Goal: Contribute content: Contribute content

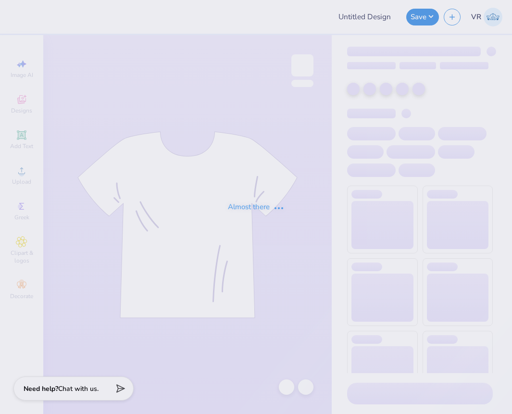
type input "option 3"
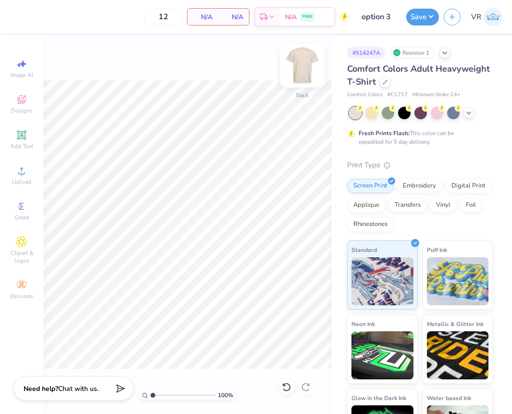
click at [297, 62] on img at bounding box center [302, 65] width 38 height 38
click at [302, 64] on img at bounding box center [302, 65] width 38 height 38
click at [16, 177] on div "Upload" at bounding box center [22, 175] width 34 height 28
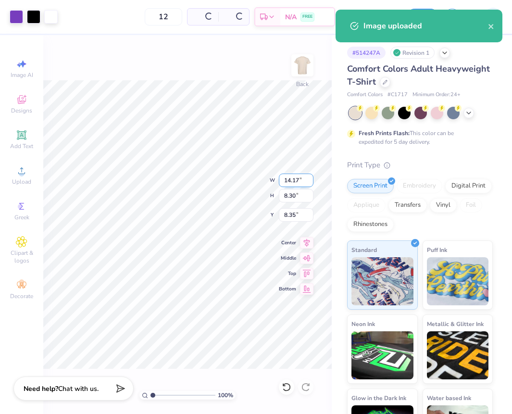
click at [289, 180] on input "14.17" at bounding box center [296, 180] width 35 height 13
type input "12.50"
type input "7.32"
type input "8.84"
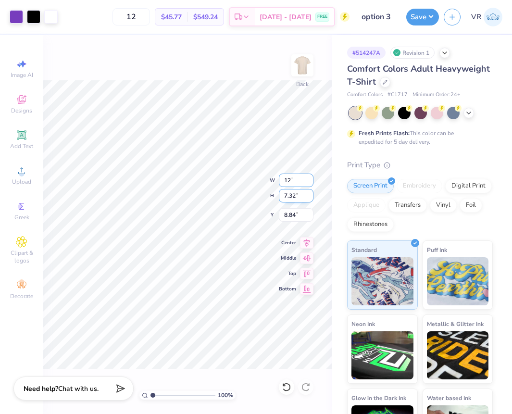
type input "12.00"
type input "7.03"
click at [291, 216] on input "8.99" at bounding box center [296, 214] width 35 height 13
type input "3.00"
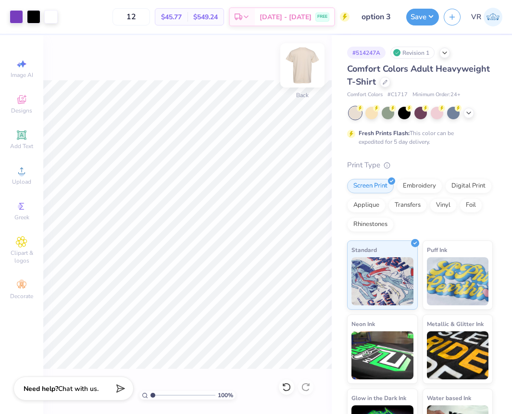
click at [295, 68] on img at bounding box center [302, 65] width 38 height 38
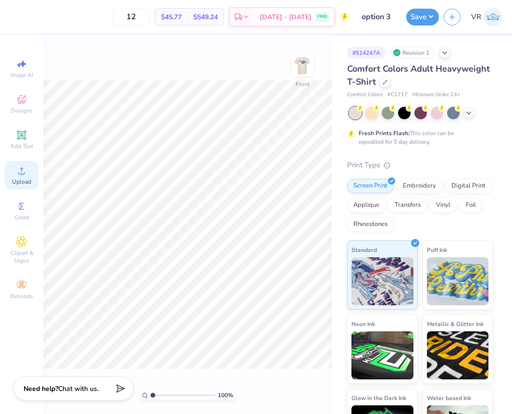
click at [27, 168] on icon at bounding box center [22, 171] width 12 height 12
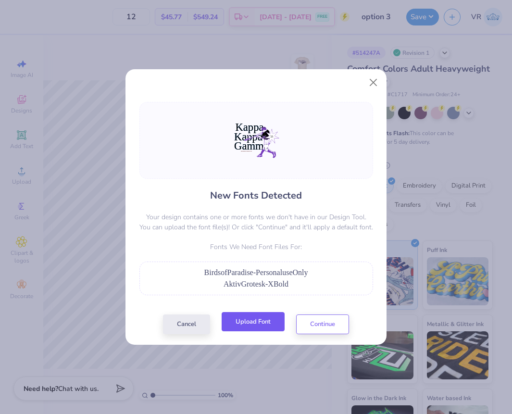
click at [251, 324] on button "Upload Font" at bounding box center [253, 322] width 63 height 20
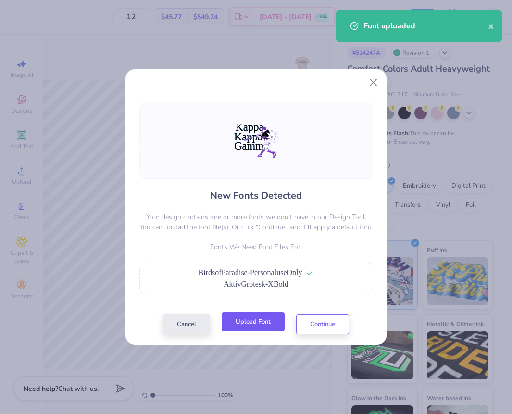
click at [253, 323] on button "Upload Font" at bounding box center [253, 322] width 63 height 20
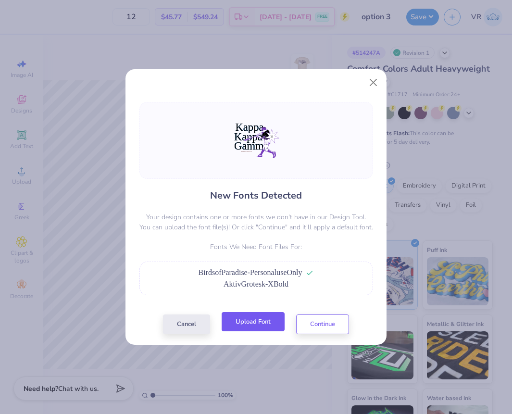
click at [254, 329] on button "Upload Font" at bounding box center [253, 322] width 63 height 20
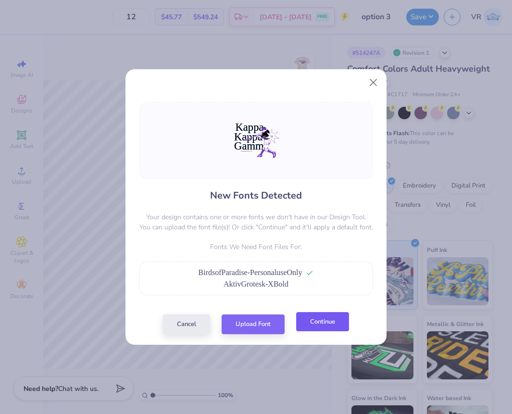
click at [325, 330] on button "Continue" at bounding box center [322, 322] width 53 height 20
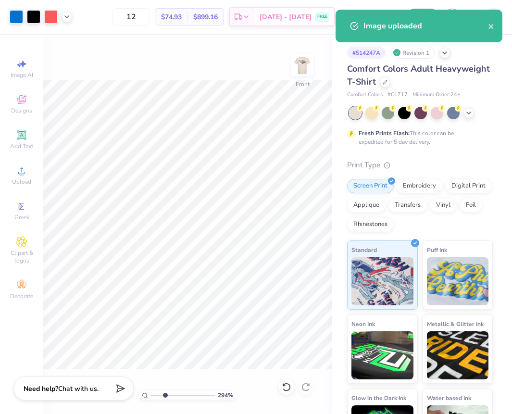
drag, startPoint x: 154, startPoint y: 395, endPoint x: 165, endPoint y: 393, distance: 11.2
type input "2.86"
click at [165, 393] on input "range" at bounding box center [183, 395] width 65 height 9
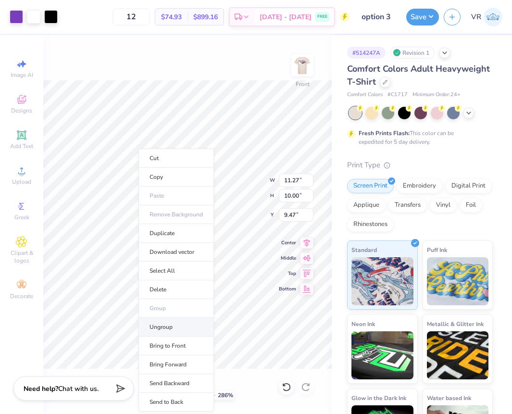
click at [161, 327] on li "Ungroup" at bounding box center [177, 327] width 76 height 19
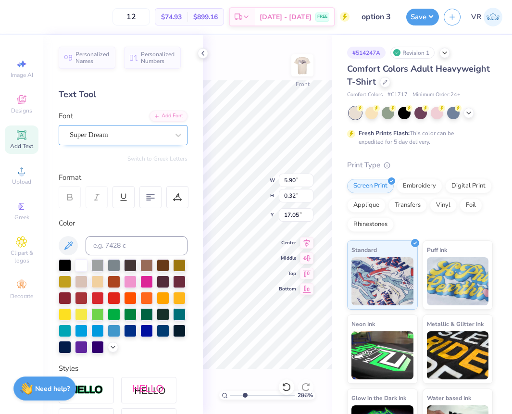
click at [128, 134] on div "Super Dream" at bounding box center [119, 135] width 101 height 15
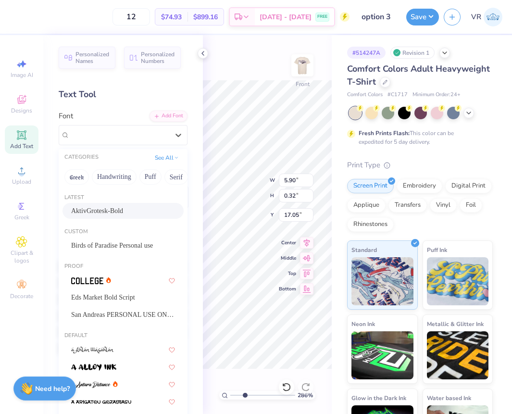
click at [120, 207] on span "AktivGrotesk-Bold" at bounding box center [97, 211] width 52 height 10
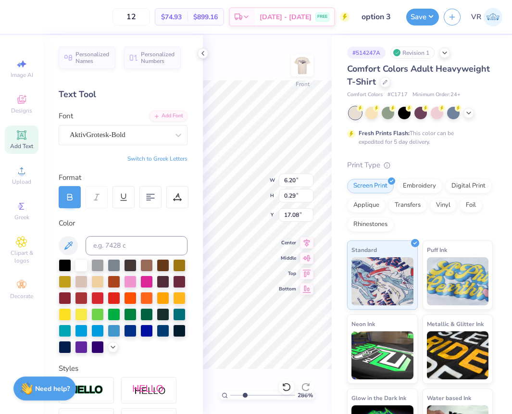
type input "6.20"
type input "0.29"
type input "17.08"
type input "17.62"
type input "5.90"
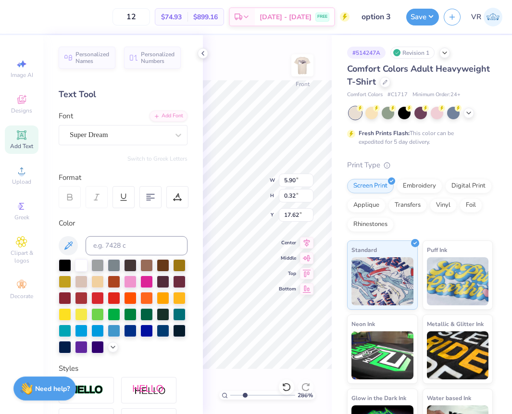
type input "0.32"
type input "17.05"
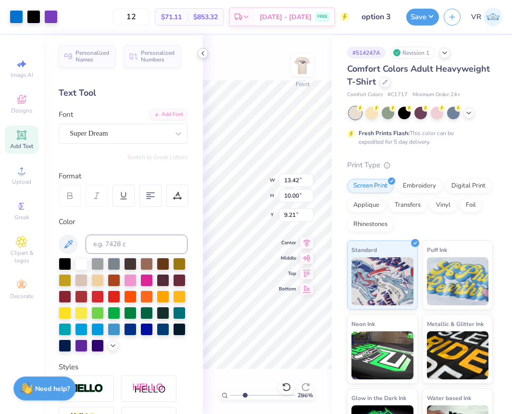
click at [202, 50] on icon at bounding box center [203, 54] width 8 height 8
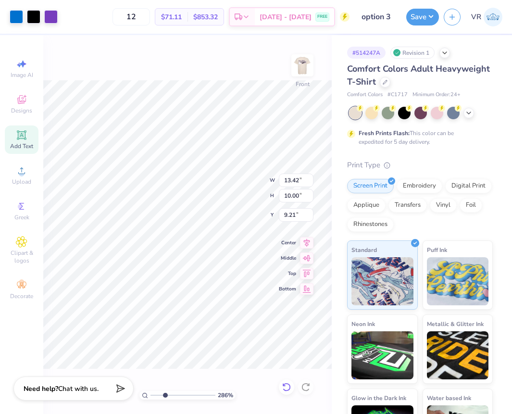
click at [290, 388] on icon at bounding box center [286, 387] width 8 height 9
type input "9.47"
drag, startPoint x: 166, startPoint y: 394, endPoint x: 129, endPoint y: 393, distance: 37.5
click at [151, 396] on input "range" at bounding box center [183, 395] width 65 height 9
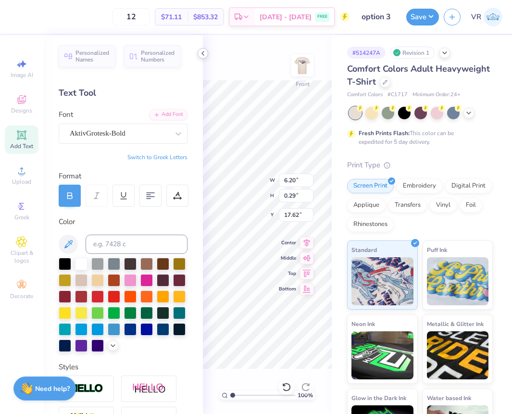
click at [205, 53] on icon at bounding box center [203, 54] width 8 height 8
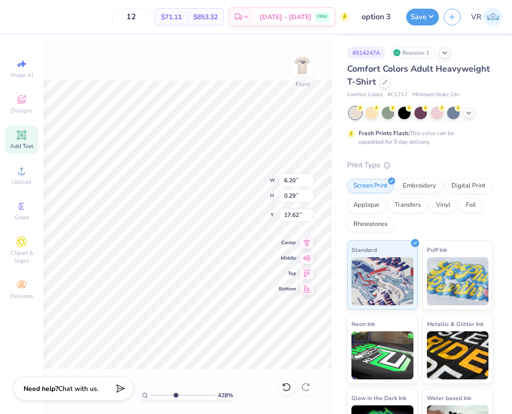
drag, startPoint x: 157, startPoint y: 396, endPoint x: 177, endPoint y: 370, distance: 32.2
click at [177, 391] on input "range" at bounding box center [183, 395] width 65 height 9
drag, startPoint x: 176, startPoint y: 393, endPoint x: 164, endPoint y: 380, distance: 17.7
type input "2.94"
click at [166, 391] on input "range" at bounding box center [183, 395] width 65 height 9
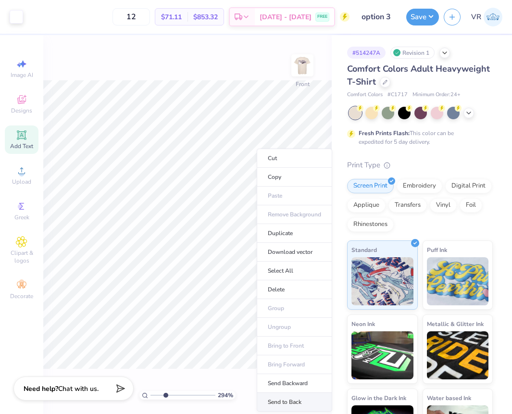
click at [297, 402] on li "Send to Back" at bounding box center [295, 402] width 76 height 19
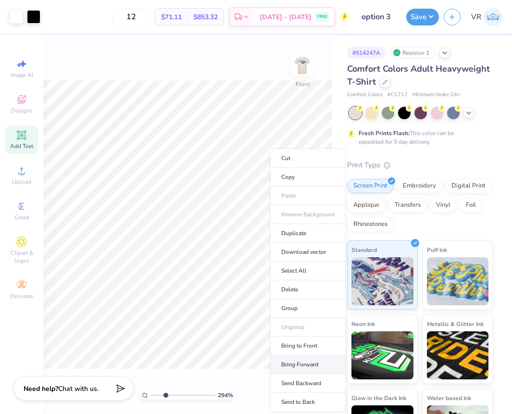
click at [313, 364] on li "Bring Forward" at bounding box center [308, 365] width 76 height 19
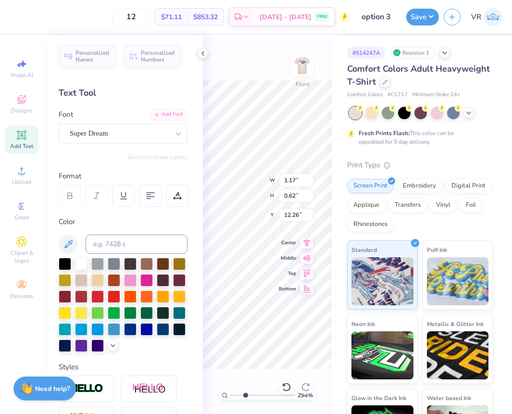
click at [202, 54] on icon at bounding box center [203, 54] width 8 height 8
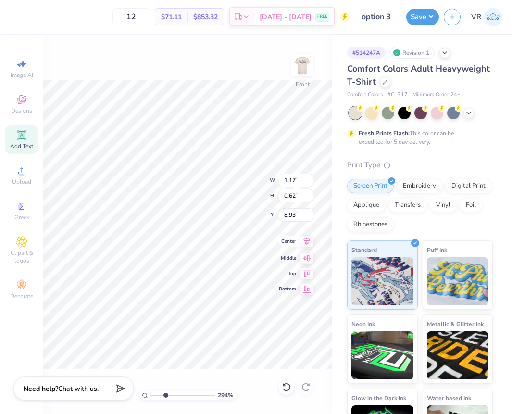
type input "8.93"
type input "4.26"
type input "4.16"
type input "10.41"
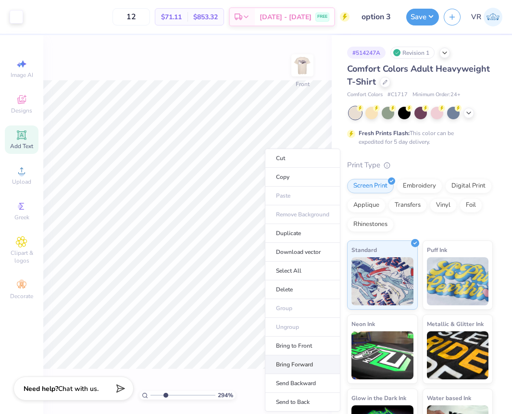
click at [303, 366] on li "Bring Forward" at bounding box center [303, 365] width 76 height 19
click at [297, 344] on li "Bring to Front" at bounding box center [300, 346] width 76 height 19
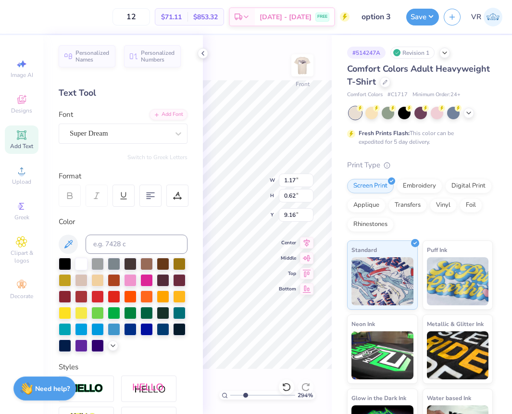
type input "9.16"
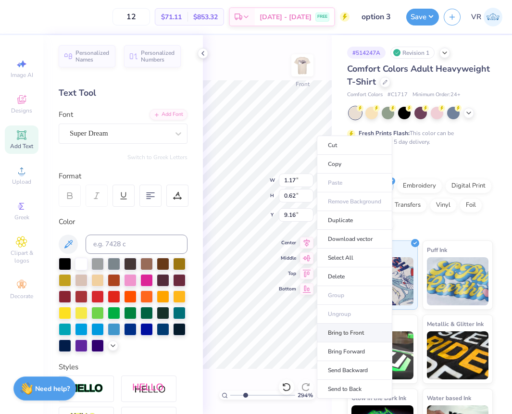
click at [365, 334] on li "Bring to Front" at bounding box center [355, 333] width 76 height 19
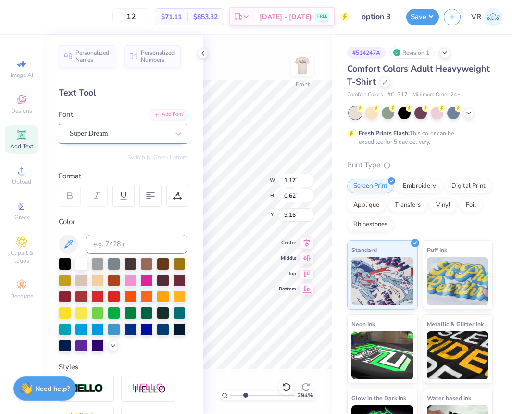
click at [133, 140] on div at bounding box center [119, 133] width 99 height 13
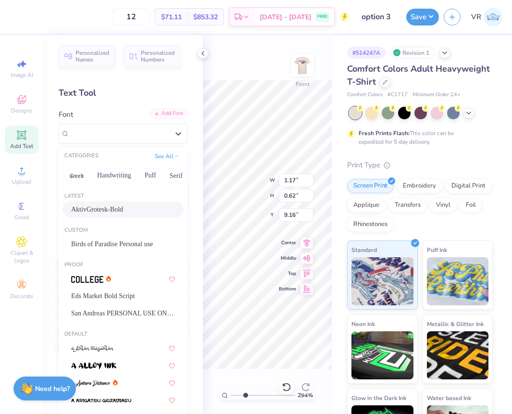
drag, startPoint x: 110, startPoint y: 212, endPoint x: 176, endPoint y: 113, distance: 119.4
click at [110, 212] on span "AktivGrotesk-Bold" at bounding box center [97, 210] width 52 height 10
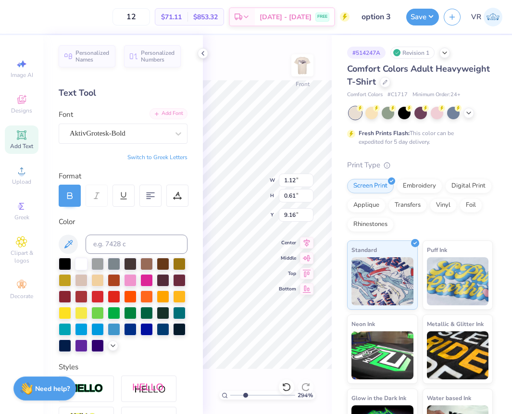
type input "1.12"
type input "0.61"
click at [203, 51] on icon at bounding box center [203, 54] width 8 height 8
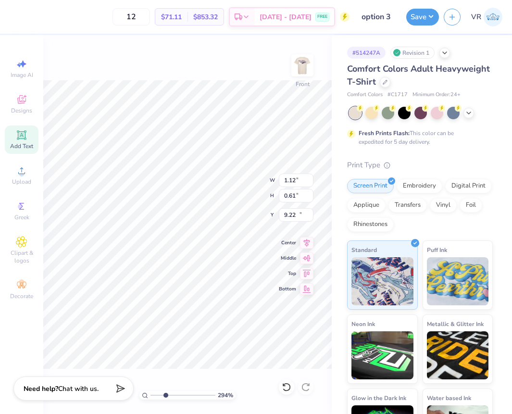
type input "12.34"
drag, startPoint x: 165, startPoint y: 395, endPoint x: 137, endPoint y: 389, distance: 28.5
click at [151, 391] on input "range" at bounding box center [183, 395] width 65 height 9
drag, startPoint x: 162, startPoint y: 396, endPoint x: 184, endPoint y: 394, distance: 21.8
click at [184, 394] on input "range" at bounding box center [183, 395] width 65 height 9
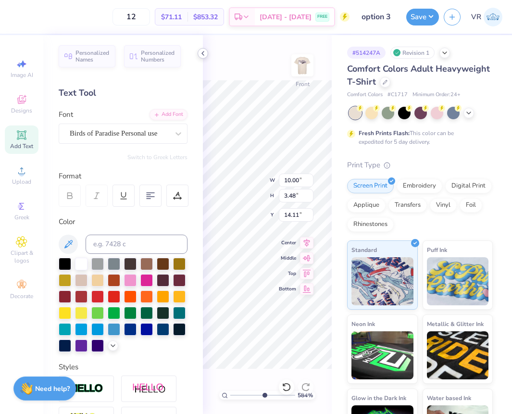
click at [200, 50] on icon at bounding box center [203, 54] width 8 height 8
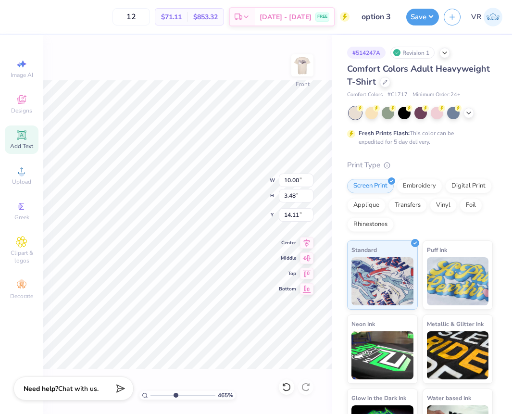
drag, startPoint x: 191, startPoint y: 396, endPoint x: 178, endPoint y: 389, distance: 14.6
click at [176, 391] on input "range" at bounding box center [183, 395] width 65 height 9
drag, startPoint x: 176, startPoint y: 397, endPoint x: 160, endPoint y: 378, distance: 25.3
click at [157, 396] on input "range" at bounding box center [183, 395] width 65 height 9
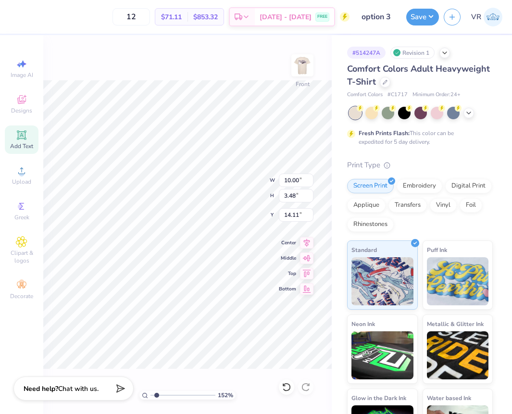
type input "1.6"
type input "1.12"
type input "0.61"
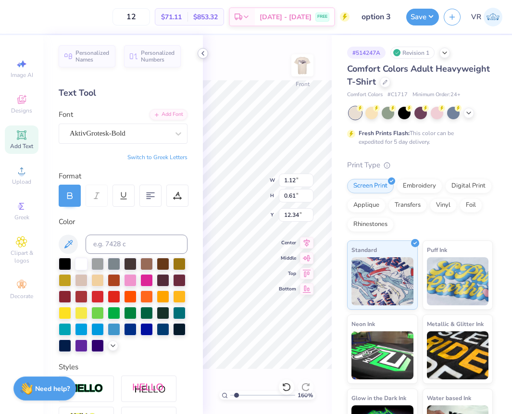
click at [200, 54] on icon at bounding box center [203, 54] width 8 height 8
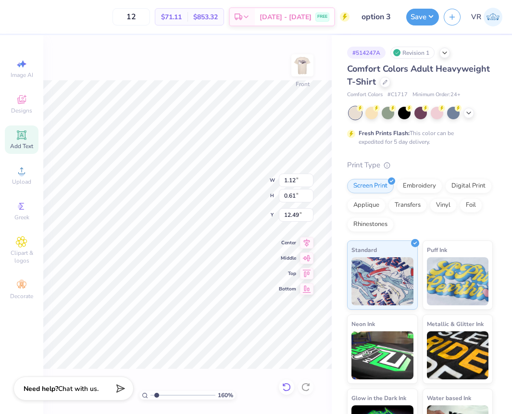
click at [285, 387] on icon at bounding box center [287, 388] width 10 height 10
type input "12.34"
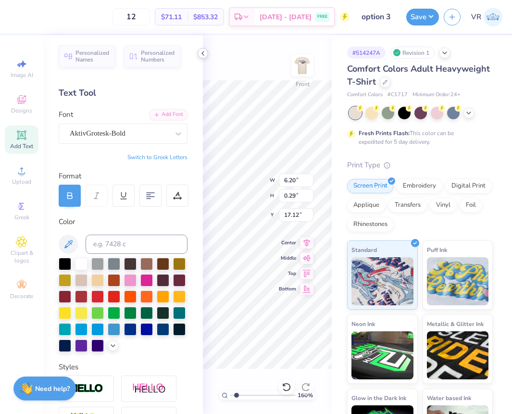
click at [205, 55] on icon at bounding box center [203, 54] width 8 height 8
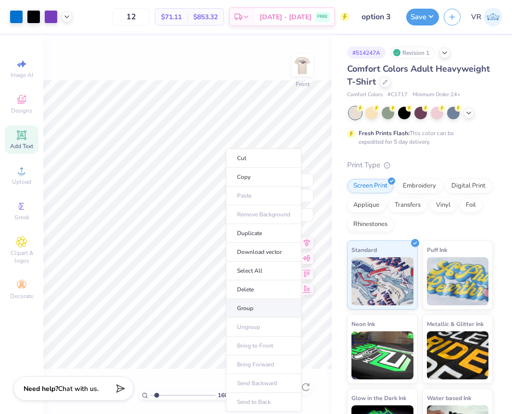
click at [255, 312] on li "Group" at bounding box center [264, 308] width 76 height 19
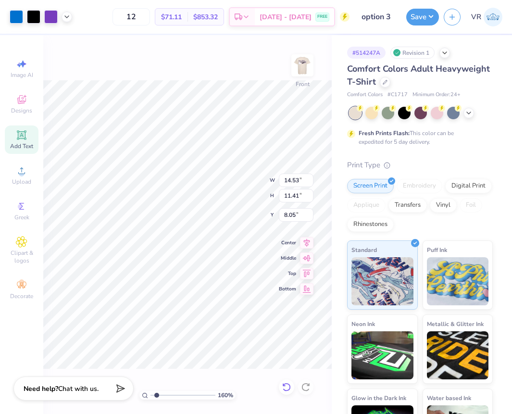
click at [286, 386] on icon at bounding box center [287, 388] width 10 height 10
click at [39, 113] on div "Art colors 12 $71.11 Per Item $853.32 Total Est. Delivery [DATE] - [DATE] FREE …" at bounding box center [256, 207] width 512 height 414
click at [297, 179] on input "14.53" at bounding box center [296, 180] width 35 height 13
type input "12.50"
type input "9.82"
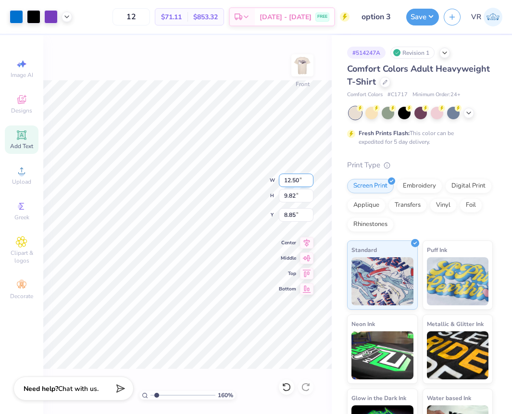
type input "6.11"
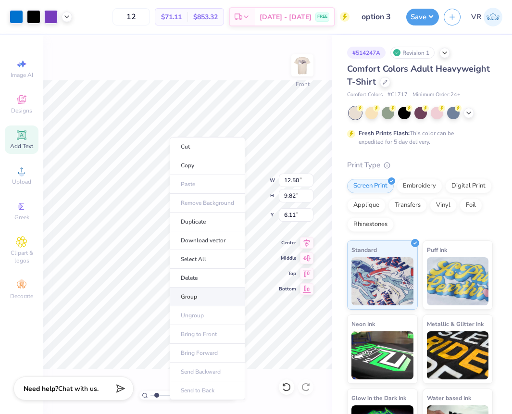
click at [202, 295] on li "Group" at bounding box center [208, 297] width 76 height 19
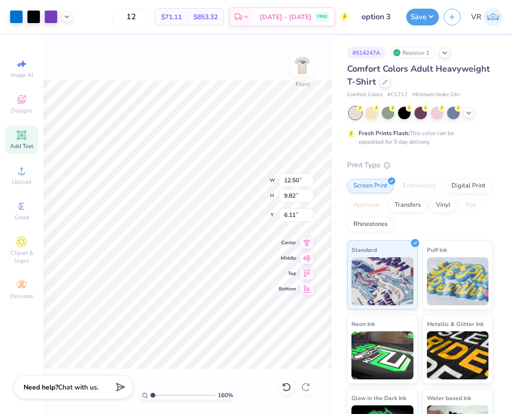
drag, startPoint x: 156, startPoint y: 396, endPoint x: 99, endPoint y: 386, distance: 58.6
type input "1"
click at [151, 394] on input "range" at bounding box center [183, 395] width 65 height 9
type input "12.51"
type input "9.83"
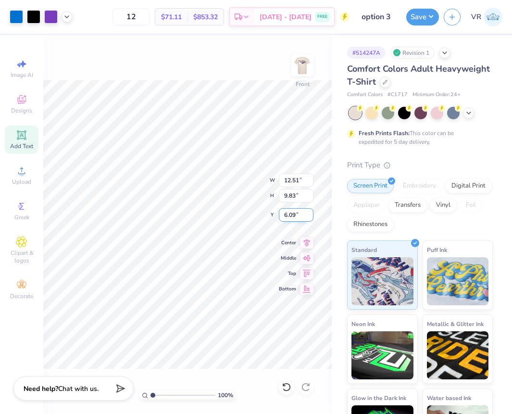
click at [295, 218] on input "6.09" at bounding box center [296, 214] width 35 height 13
type input "3.00"
click at [292, 179] on input "12.51" at bounding box center [296, 180] width 35 height 13
type input "12.00"
type input "9.43"
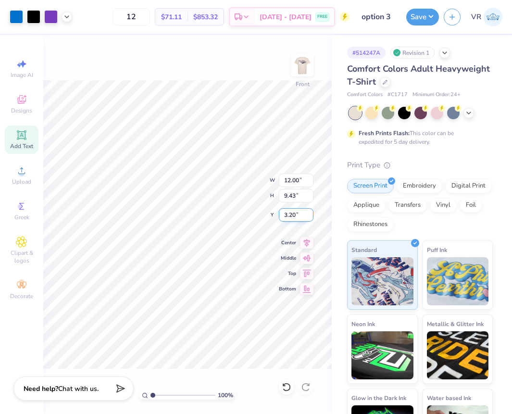
click at [293, 213] on input "3.20" at bounding box center [296, 214] width 35 height 13
type input "3.00"
click at [423, 14] on button "Save" at bounding box center [423, 15] width 33 height 17
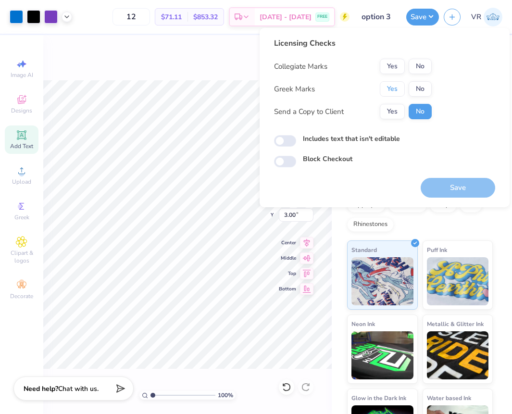
click at [388, 87] on button "Yes" at bounding box center [392, 88] width 25 height 15
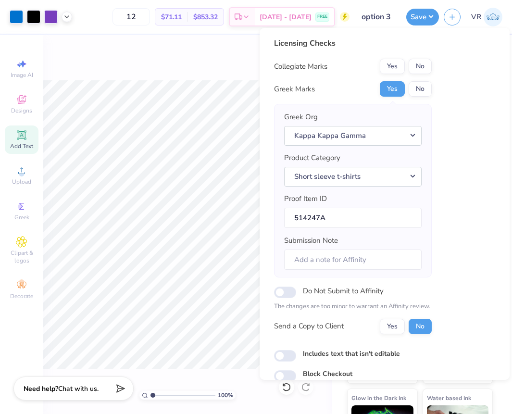
click at [423, 58] on div "Licensing Checks Collegiate Marks Yes No Greek Marks Yes No Greek Org Kappa Kap…" at bounding box center [353, 190] width 158 height 304
click at [424, 62] on button "No" at bounding box center [420, 66] width 23 height 15
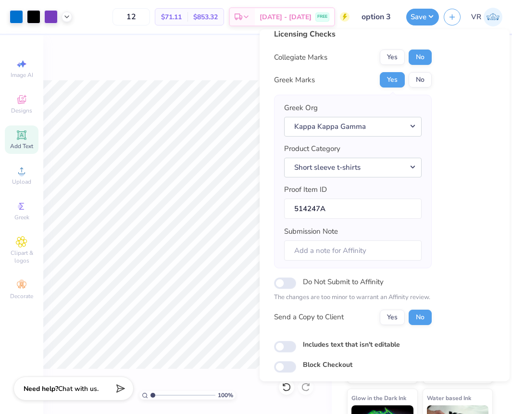
scroll to position [42, 0]
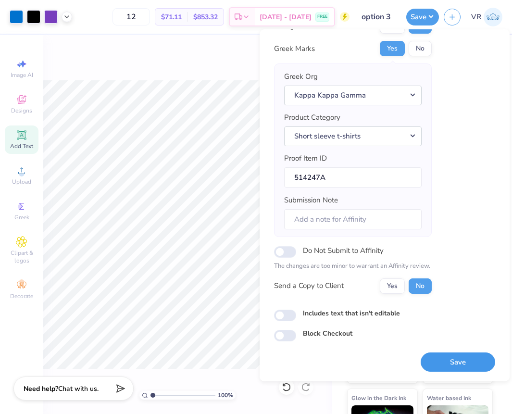
click at [441, 366] on button "Save" at bounding box center [458, 363] width 75 height 20
click at [61, 11] on div at bounding box center [41, 16] width 63 height 13
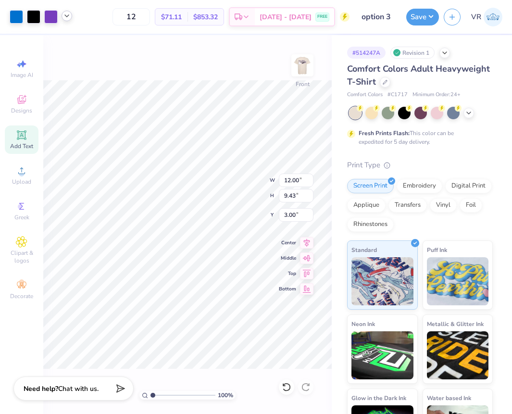
click at [64, 15] on icon at bounding box center [67, 16] width 8 height 8
click at [16, 19] on div at bounding box center [16, 15] width 13 height 13
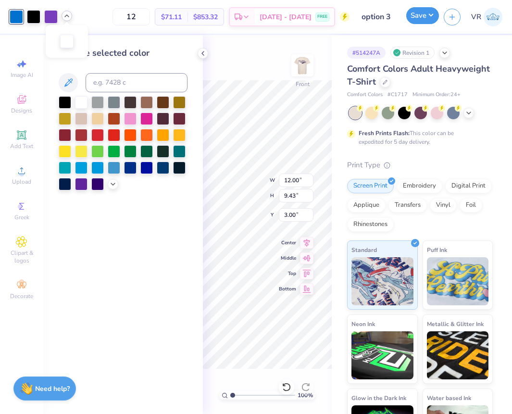
click at [425, 21] on button "Save" at bounding box center [423, 15] width 33 height 17
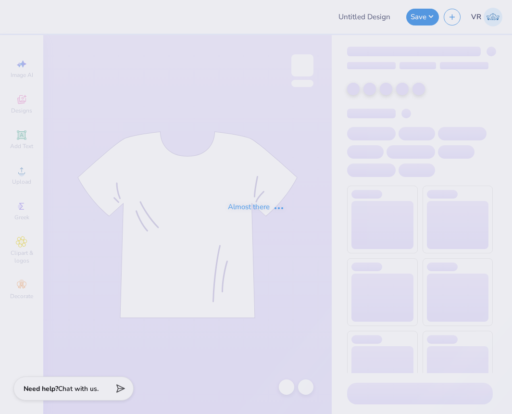
type input "option 3"
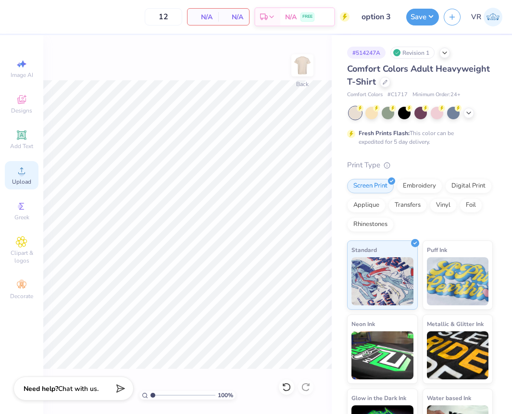
click at [17, 179] on span "Upload" at bounding box center [21, 182] width 19 height 8
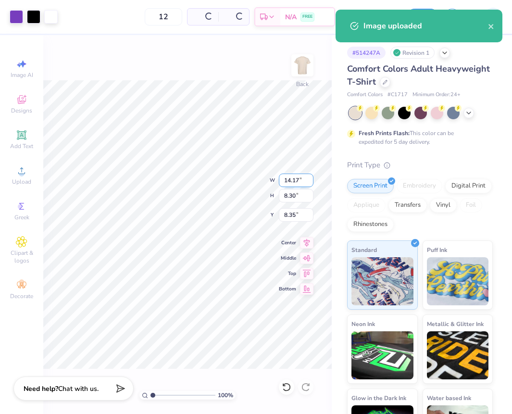
click at [292, 185] on input "14.17" at bounding box center [296, 180] width 35 height 13
type input "12.00"
type input "7.03"
click at [298, 220] on input "8.99" at bounding box center [296, 214] width 35 height 13
type input "3.00"
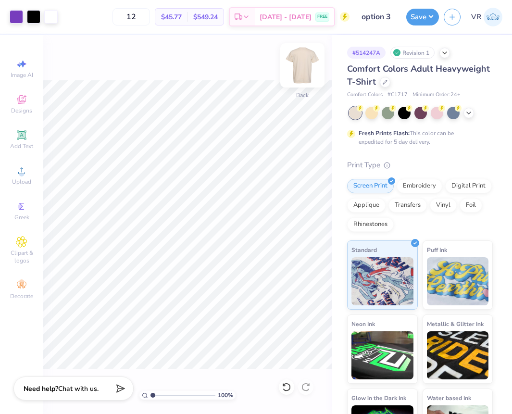
click at [312, 64] on img at bounding box center [302, 65] width 38 height 38
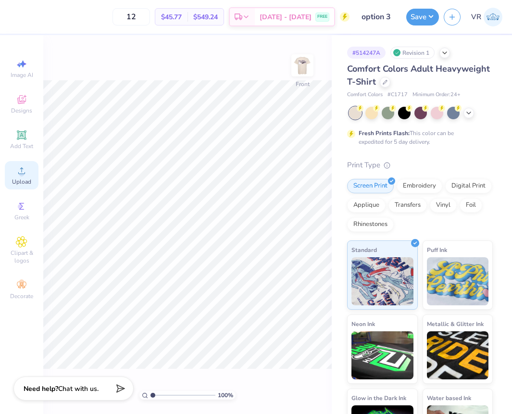
click at [15, 166] on div "Upload" at bounding box center [22, 175] width 34 height 28
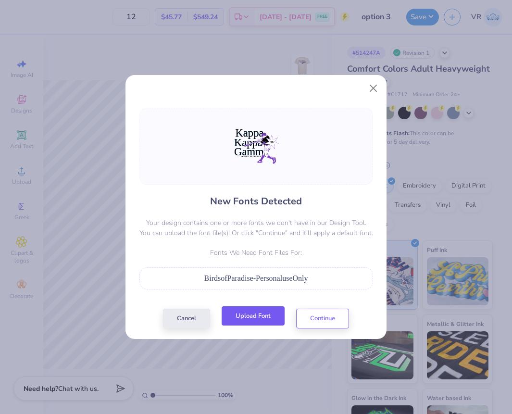
click at [277, 318] on button "Upload Font" at bounding box center [253, 317] width 63 height 20
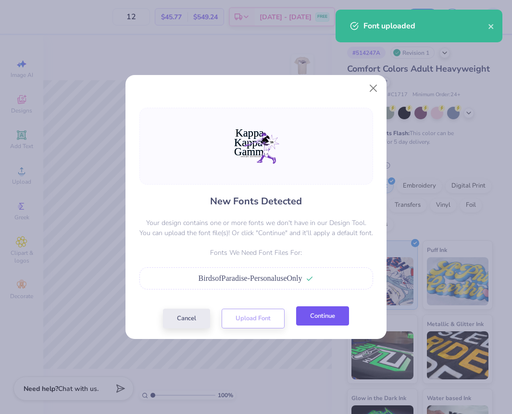
click at [322, 320] on button "Continue" at bounding box center [322, 317] width 53 height 20
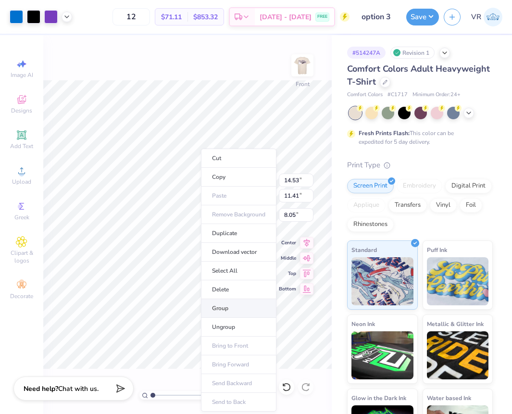
click at [245, 311] on li "Group" at bounding box center [239, 308] width 76 height 19
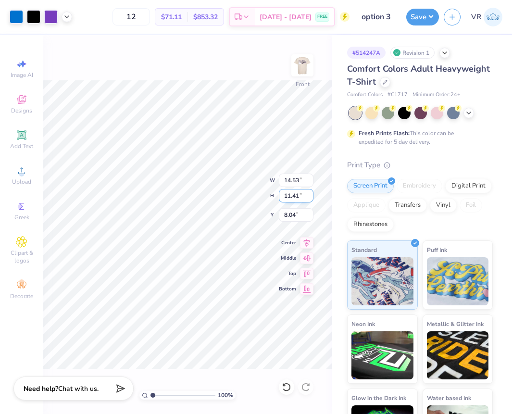
type input "8.04"
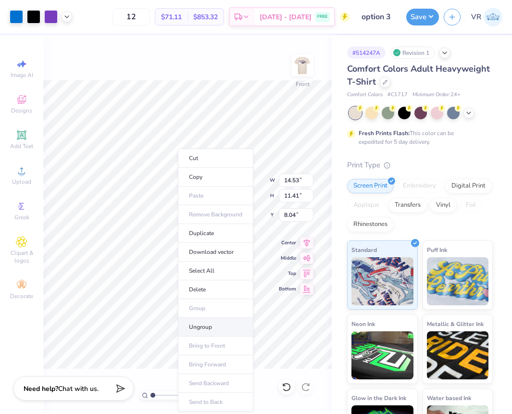
click at [206, 326] on li "Ungroup" at bounding box center [216, 327] width 76 height 19
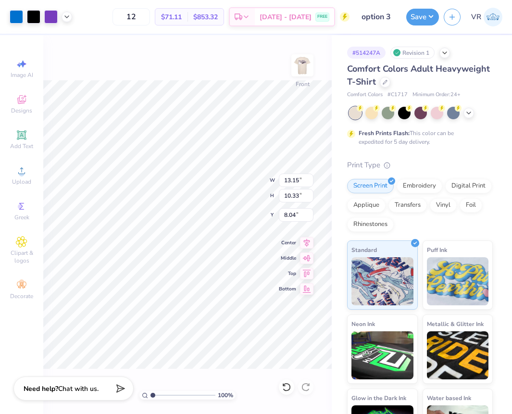
type input "13.15"
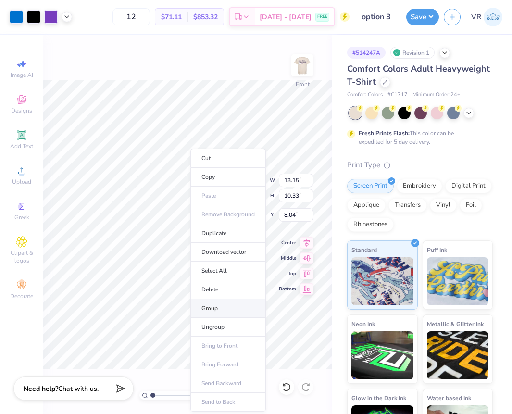
click at [214, 310] on li "Group" at bounding box center [229, 308] width 76 height 19
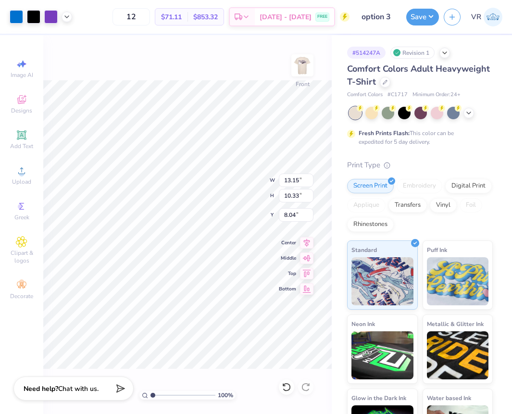
type input "10.34"
type input "8.03"
click at [12, 11] on div at bounding box center [16, 15] width 13 height 13
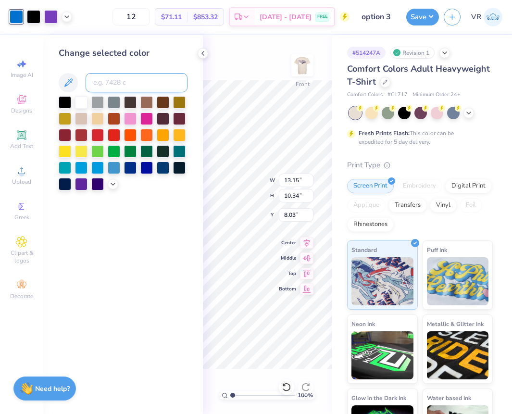
click at [113, 79] on input at bounding box center [137, 82] width 102 height 19
type input "226"
click at [13, 18] on div at bounding box center [16, 16] width 13 height 13
click at [113, 85] on input at bounding box center [137, 82] width 102 height 19
type input "266"
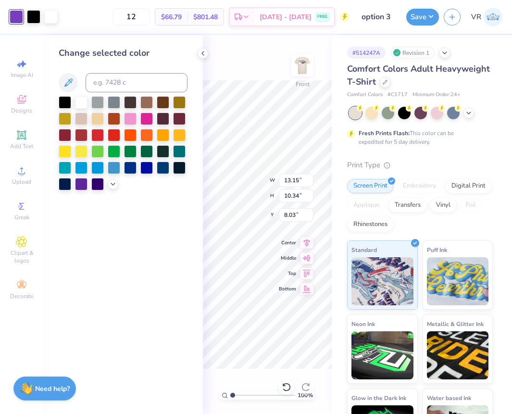
click at [118, 253] on div "Change selected color" at bounding box center [123, 224] width 160 height 379
click at [203, 51] on icon at bounding box center [203, 54] width 8 height 8
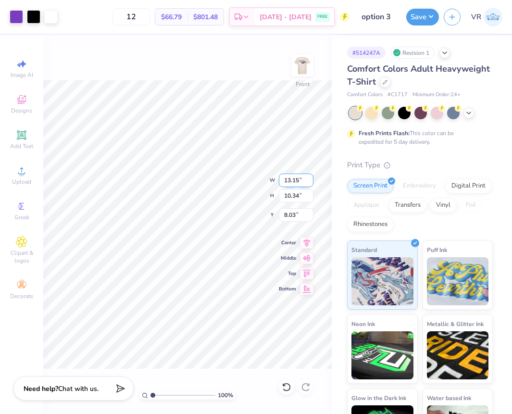
click at [295, 179] on input "13.15" at bounding box center [296, 180] width 35 height 13
type input "12.00"
type input "9.43"
type input "8.49"
click at [300, 217] on input "8.49" at bounding box center [296, 214] width 35 height 13
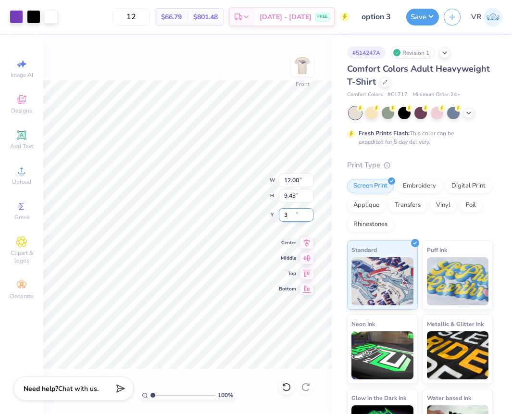
type input "3.00"
click at [415, 17] on button "Save" at bounding box center [423, 15] width 33 height 17
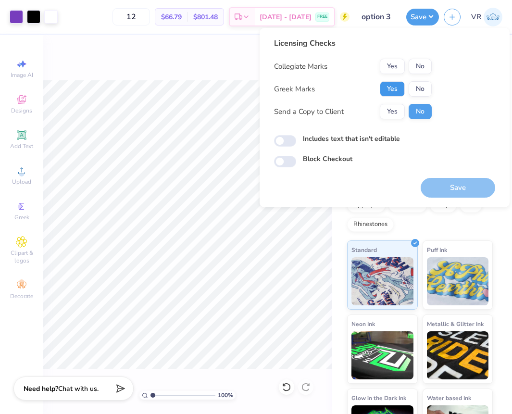
click at [397, 88] on button "Yes" at bounding box center [392, 88] width 25 height 15
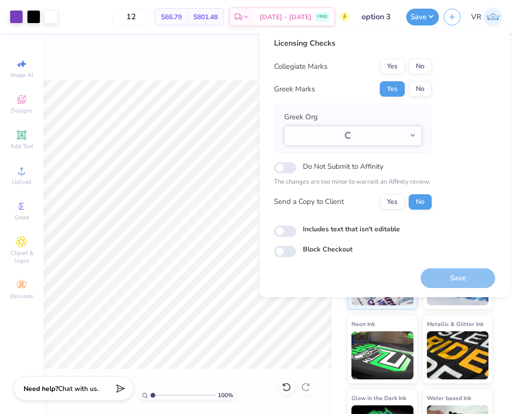
click at [432, 59] on div "Yes No" at bounding box center [406, 66] width 52 height 15
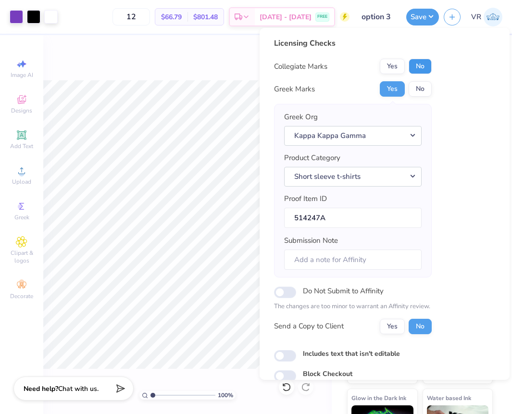
click at [423, 59] on button "No" at bounding box center [420, 66] width 23 height 15
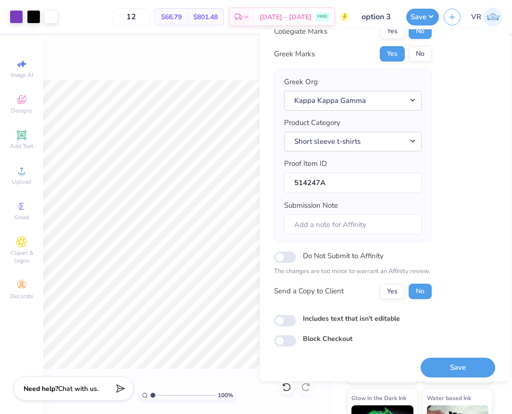
scroll to position [42, 0]
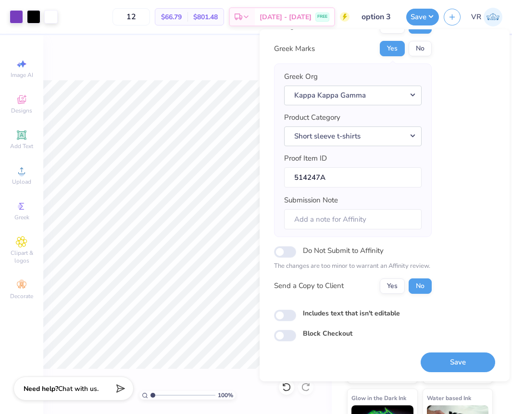
click at [452, 360] on button "Save" at bounding box center [458, 363] width 75 height 20
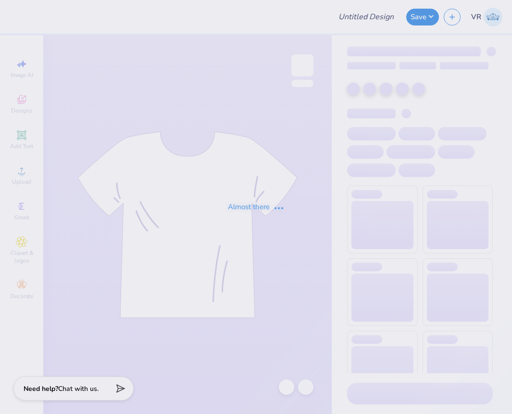
type input "Worcester Polytechnic Institute : Morgan Bilodeau"
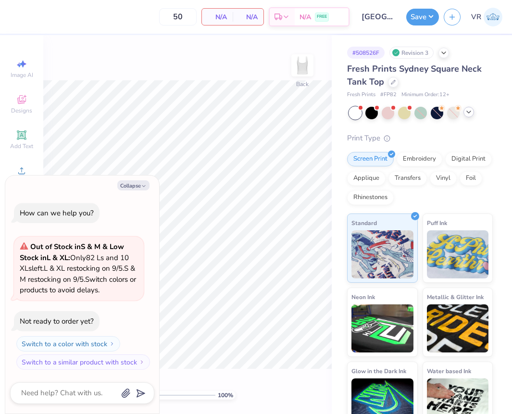
click at [467, 115] on icon at bounding box center [469, 112] width 8 height 8
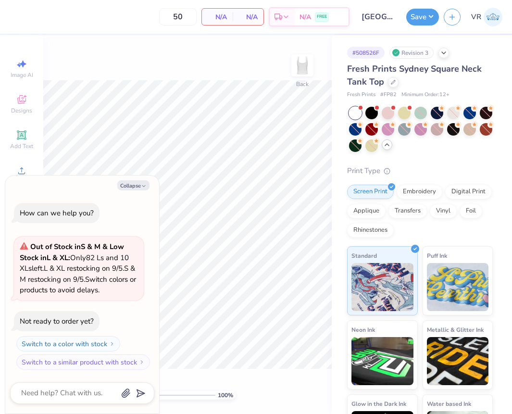
type textarea "x"
